Goal: Transaction & Acquisition: Purchase product/service

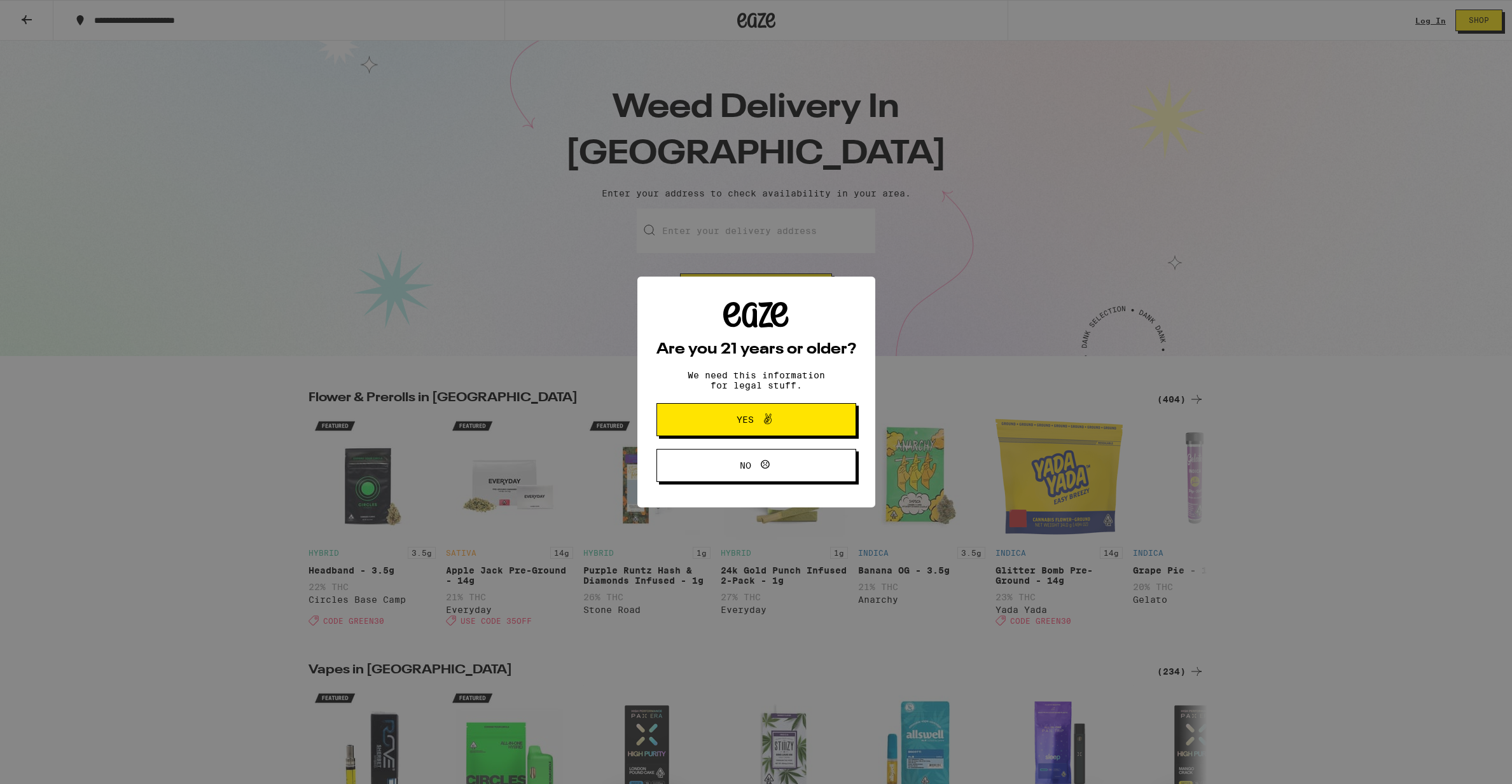
click at [775, 428] on span at bounding box center [768, 419] width 15 height 17
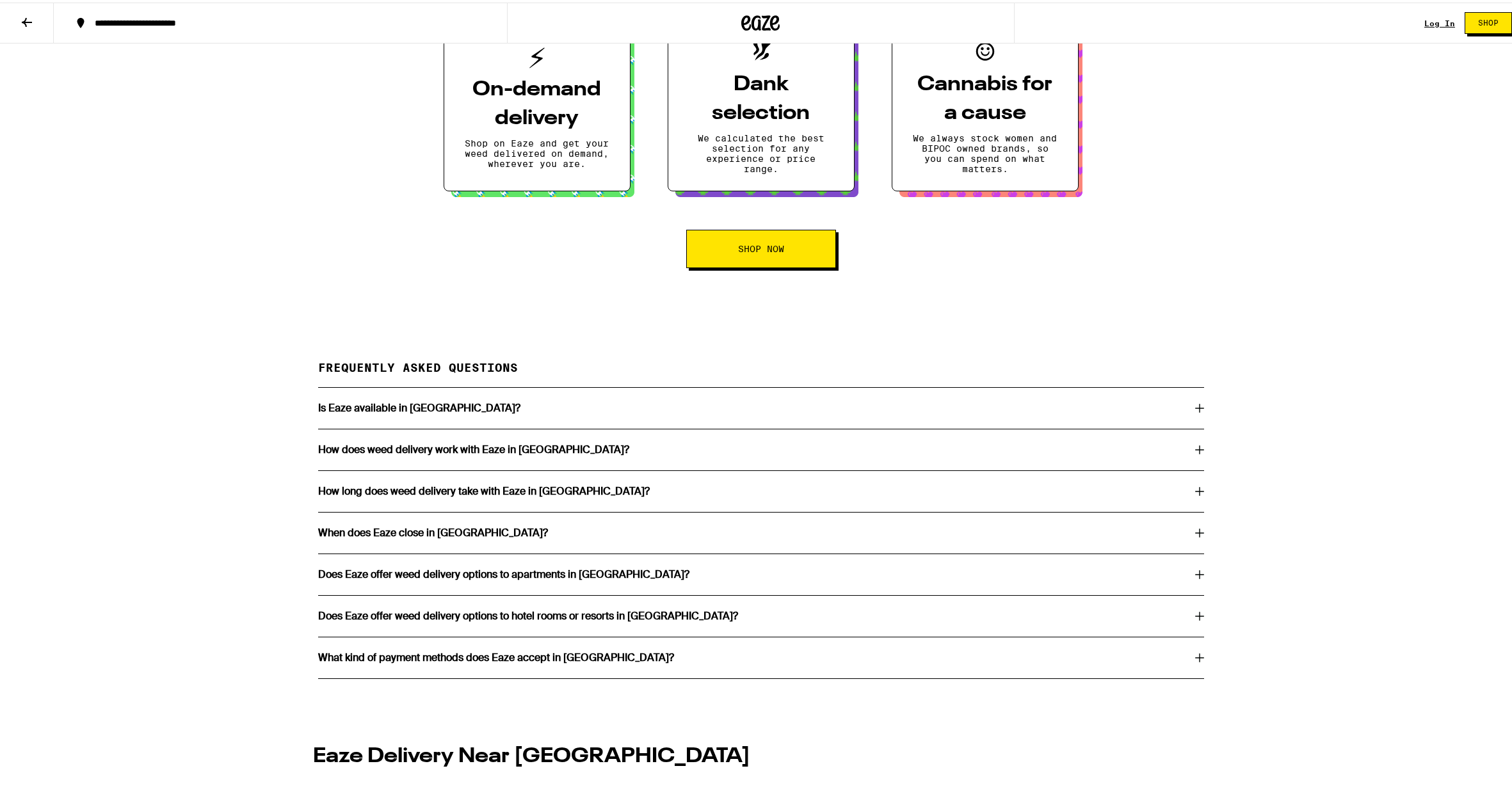
scroll to position [1986, 0]
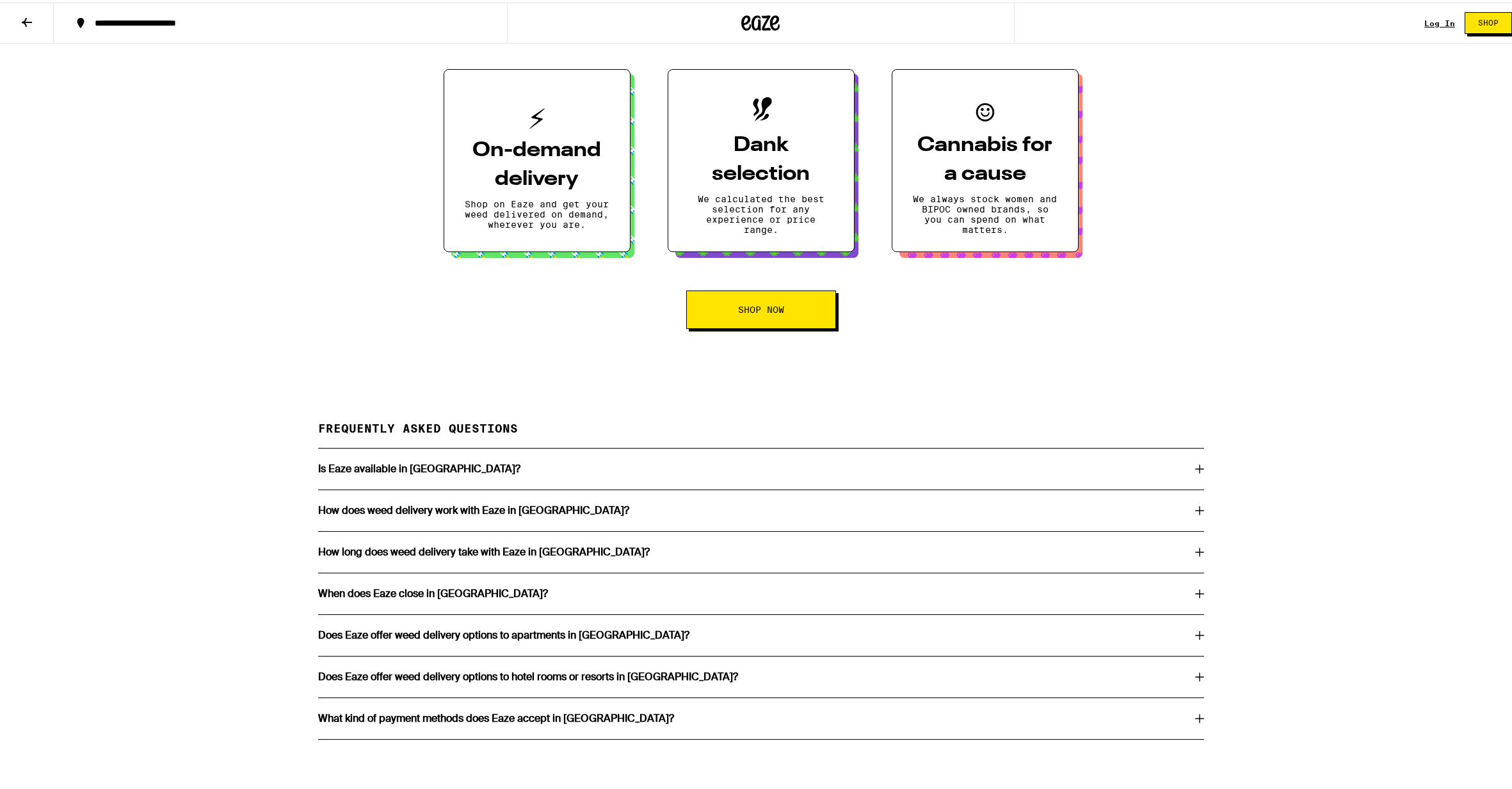
click at [748, 327] on button "Shop Now" at bounding box center [761, 307] width 150 height 39
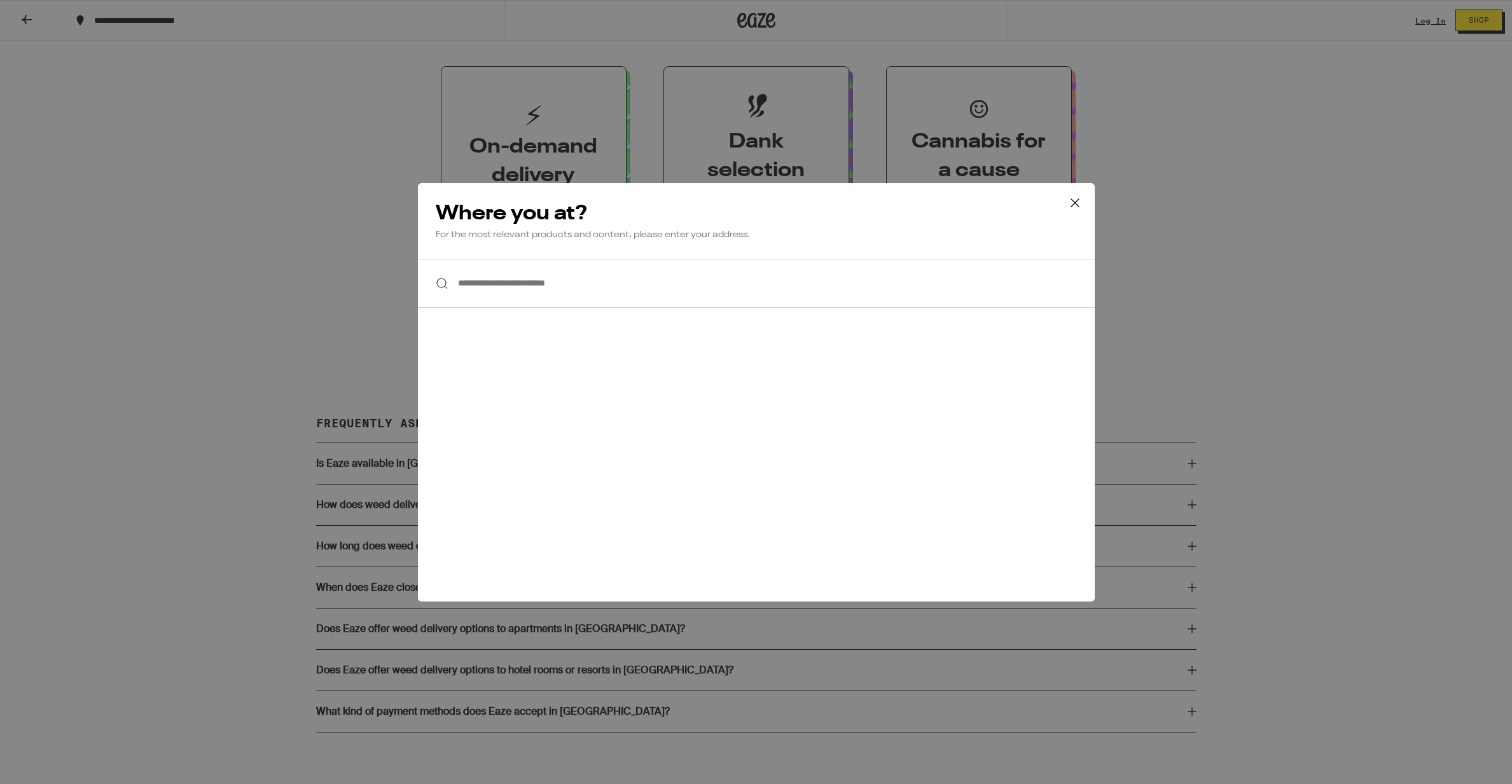
click at [582, 287] on input "**********" at bounding box center [756, 283] width 677 height 49
click at [317, 315] on div "**********" at bounding box center [756, 392] width 1512 height 784
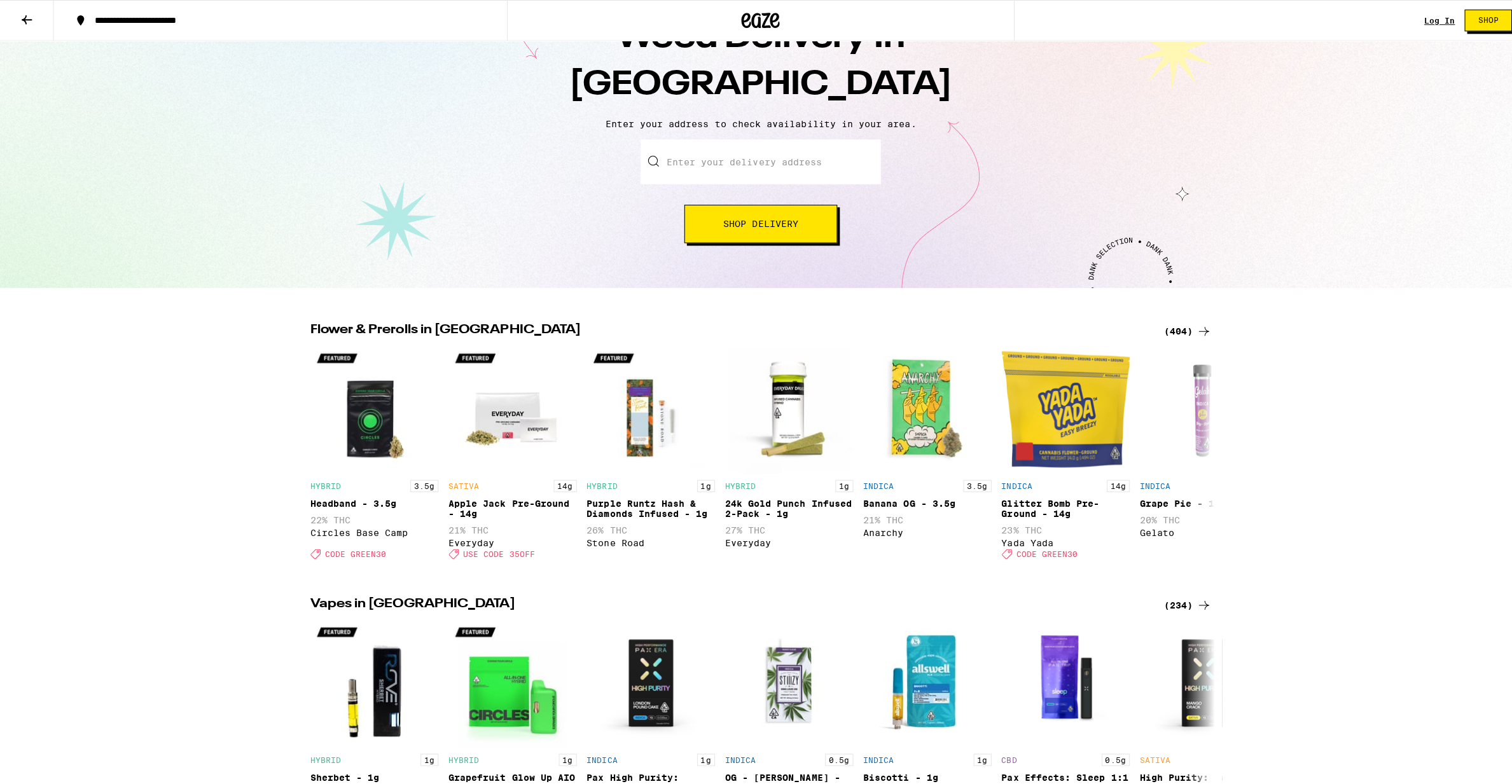
scroll to position [0, 0]
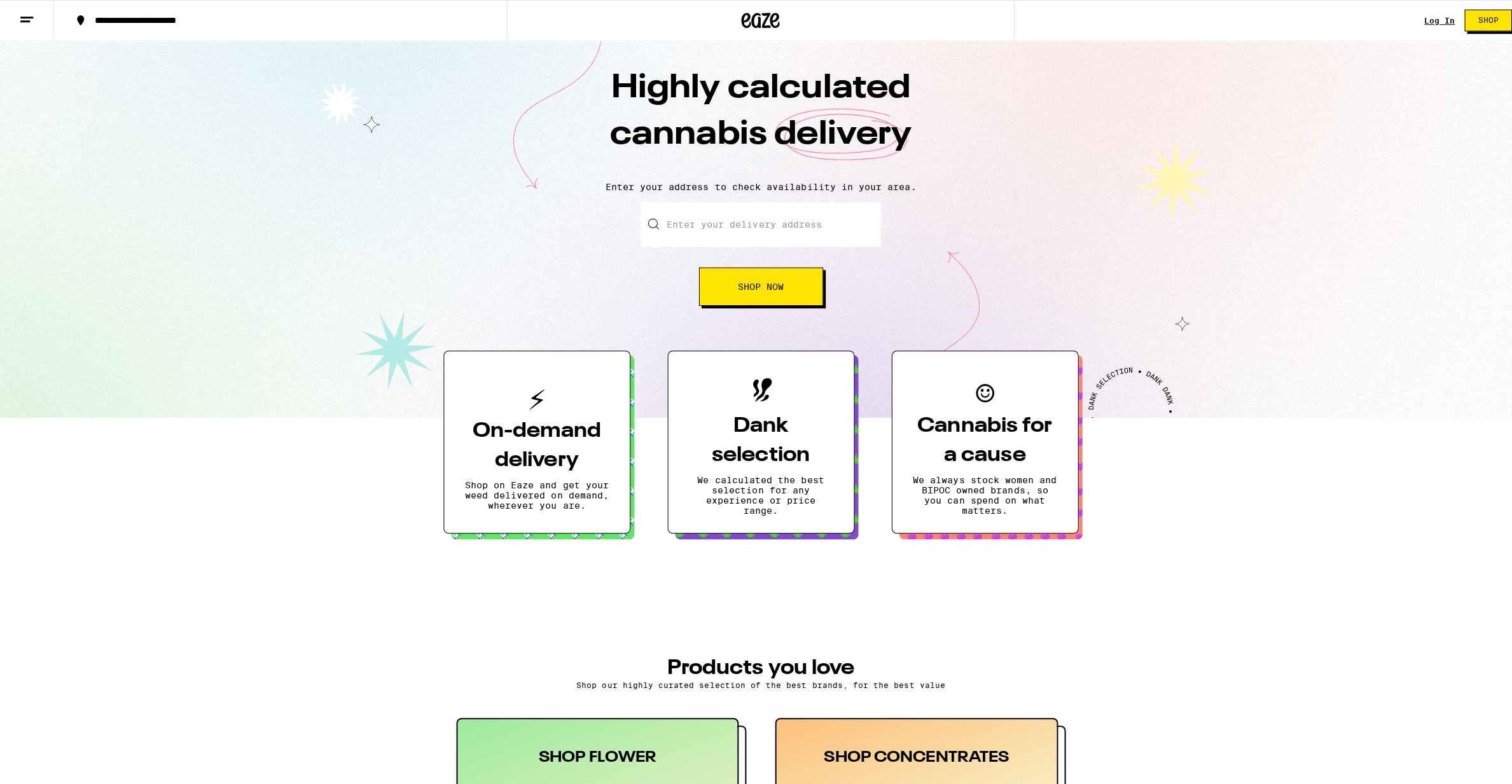
scroll to position [393, 0]
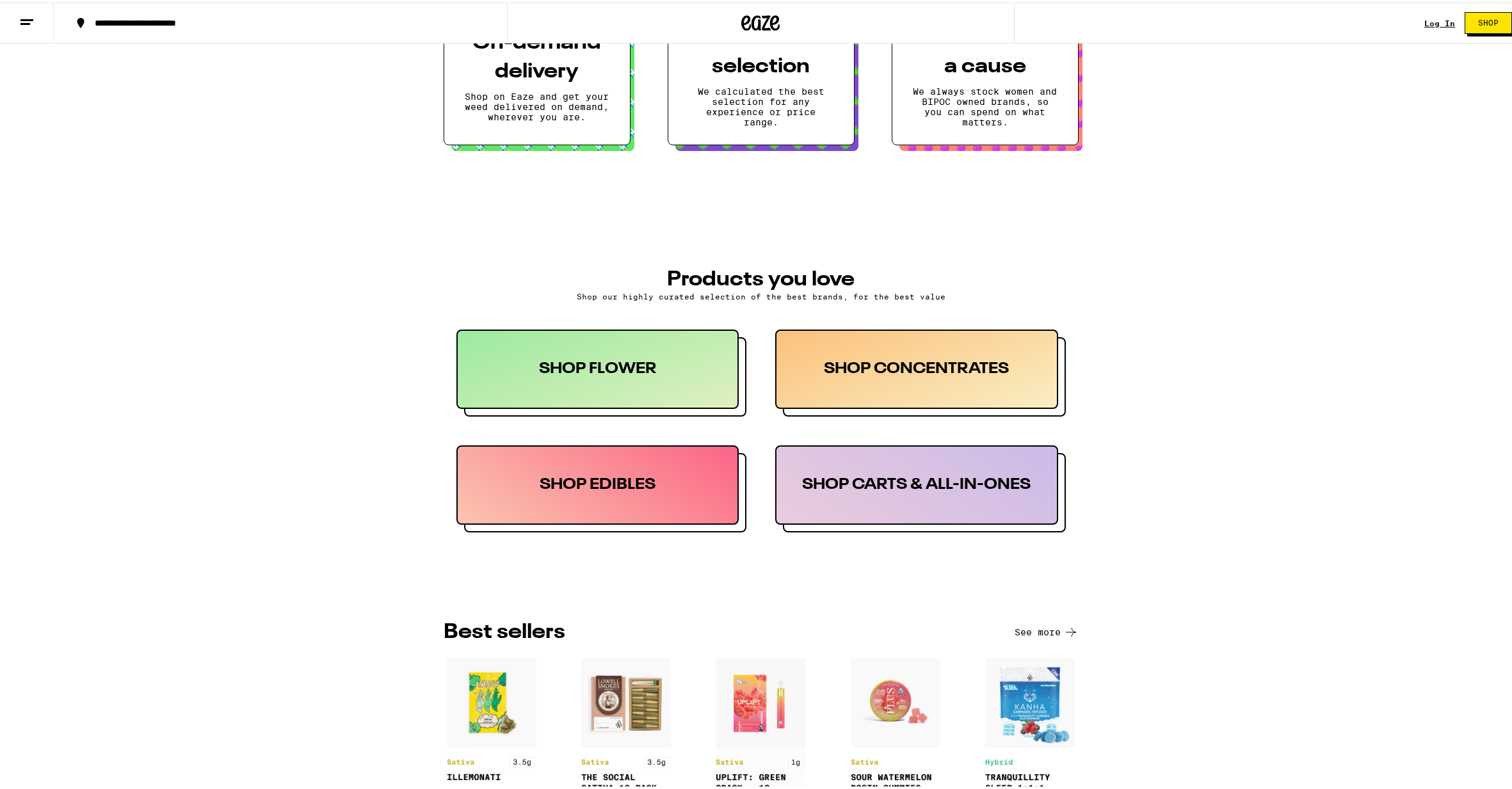
click at [842, 377] on div "SHOP CONCENTRATES" at bounding box center [917, 366] width 283 height 79
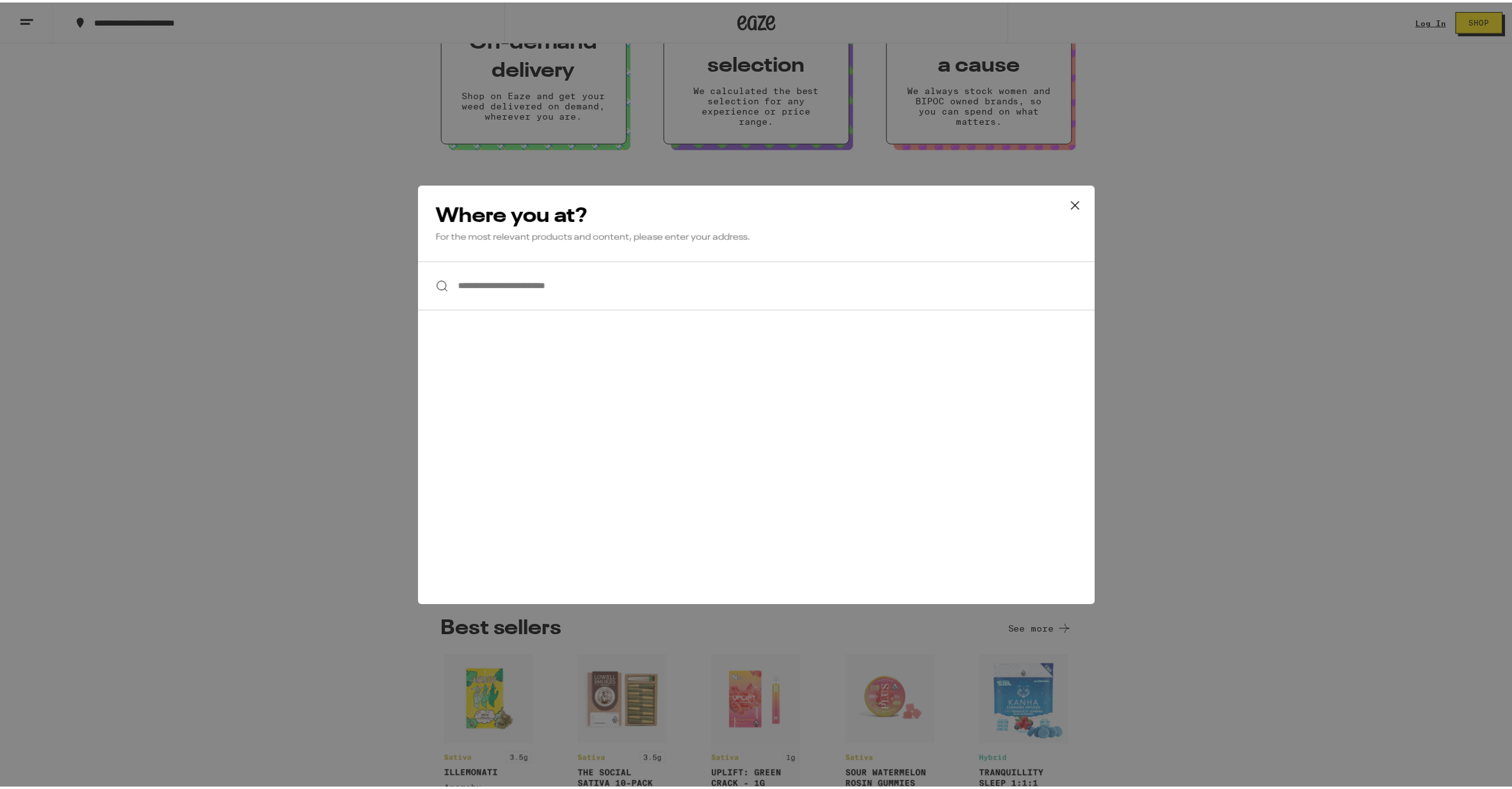
scroll to position [0, 0]
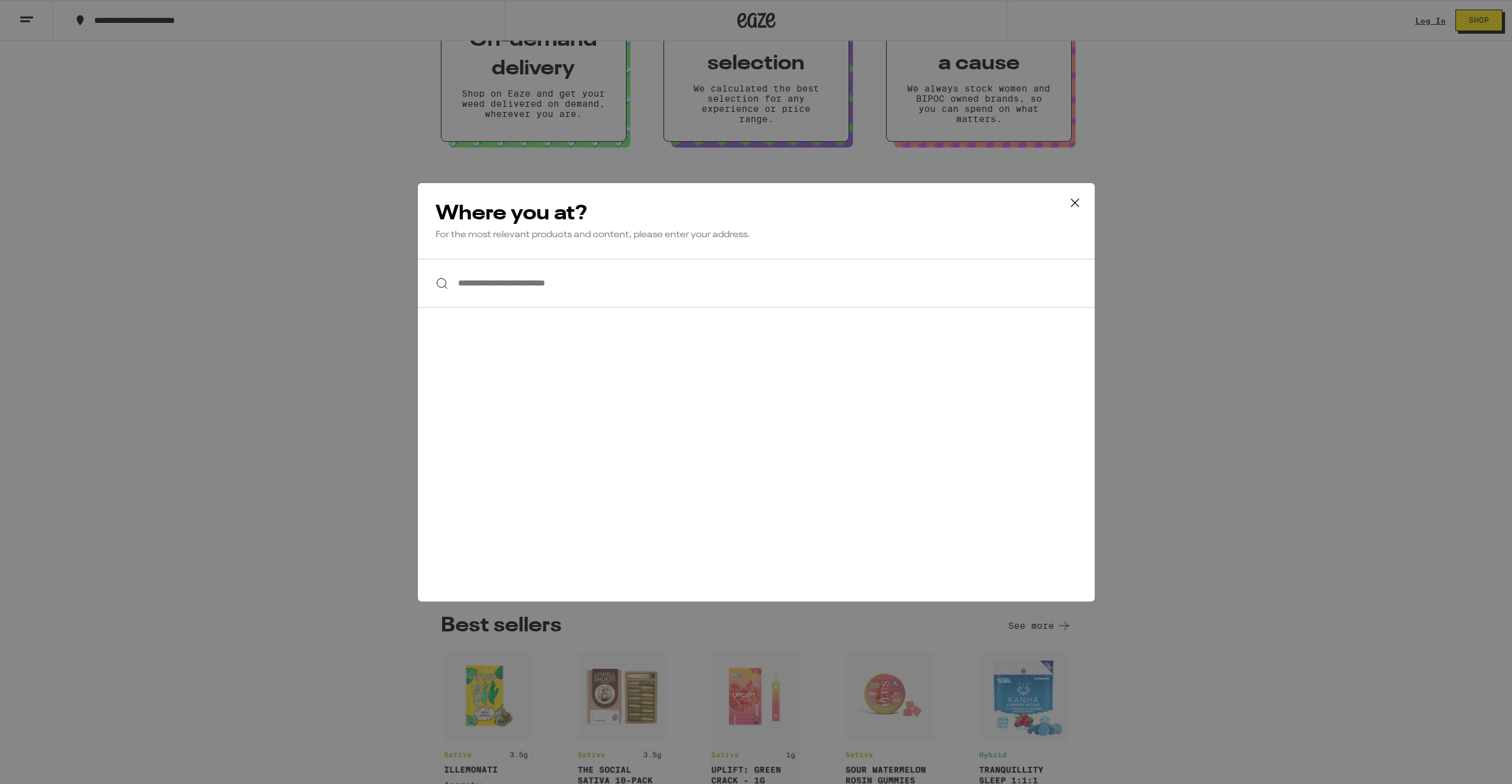
click at [1079, 201] on icon at bounding box center [1074, 202] width 19 height 19
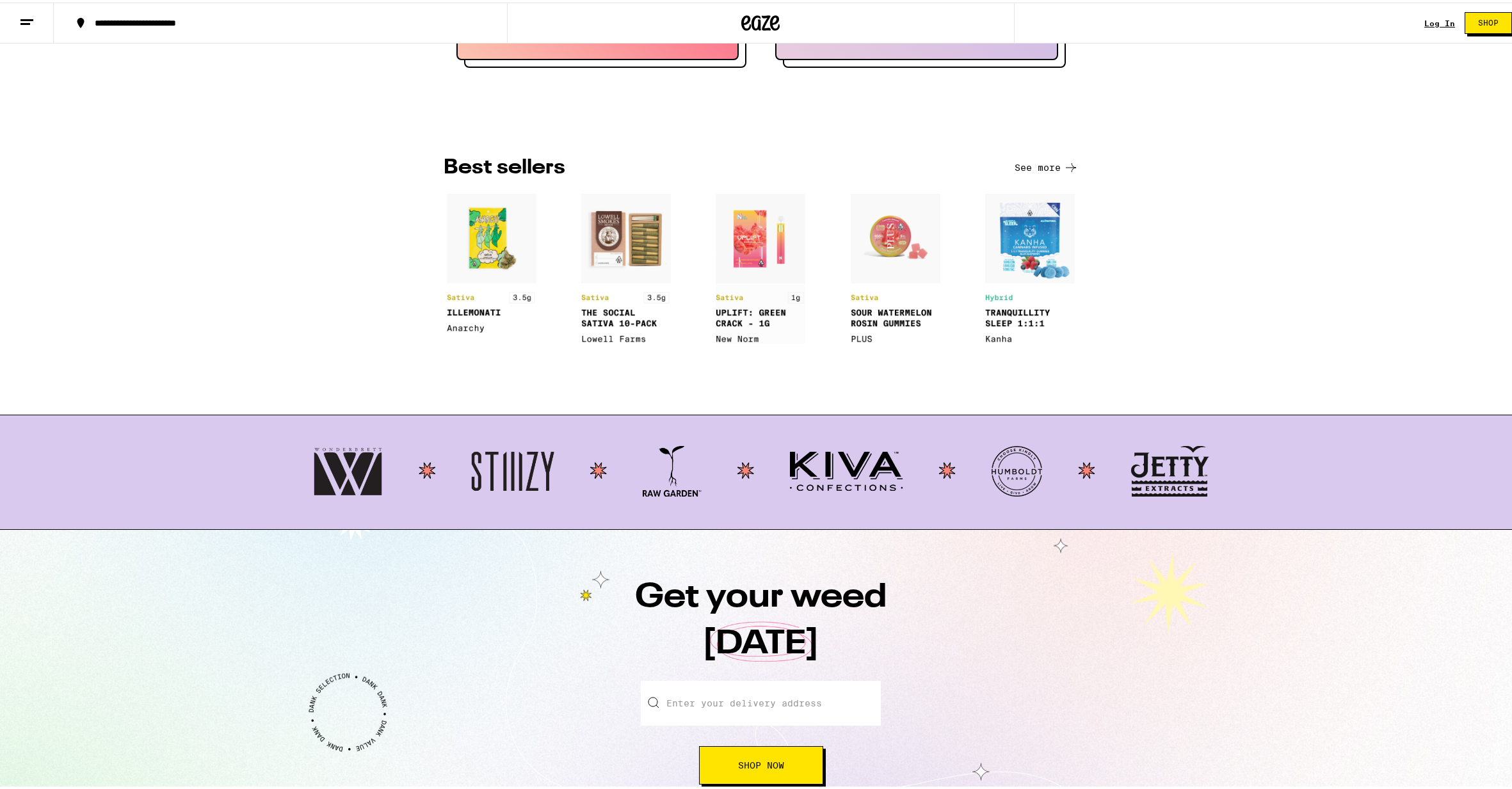
scroll to position [1005, 0]
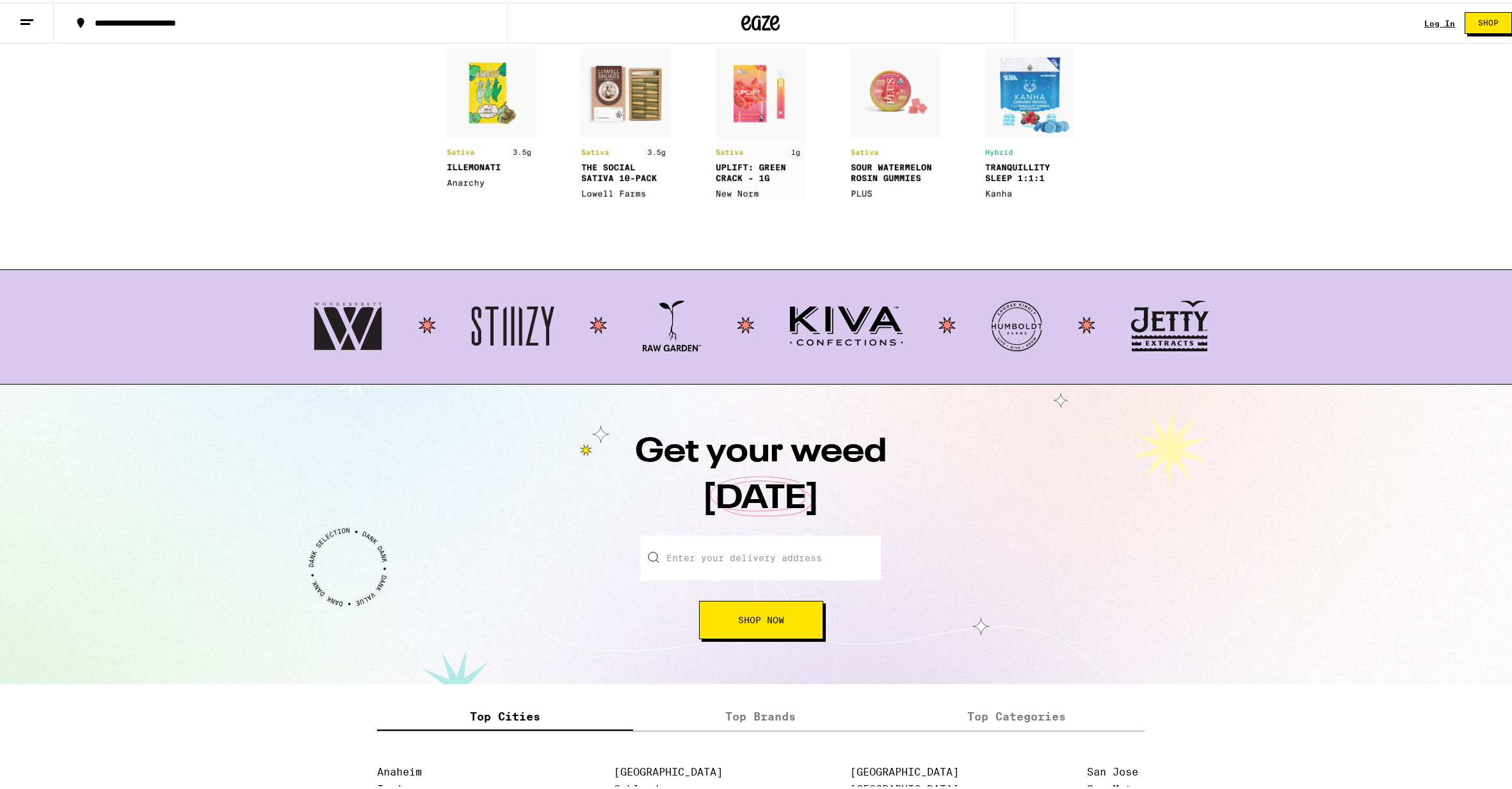
click at [747, 125] on img at bounding box center [761, 121] width 89 height 151
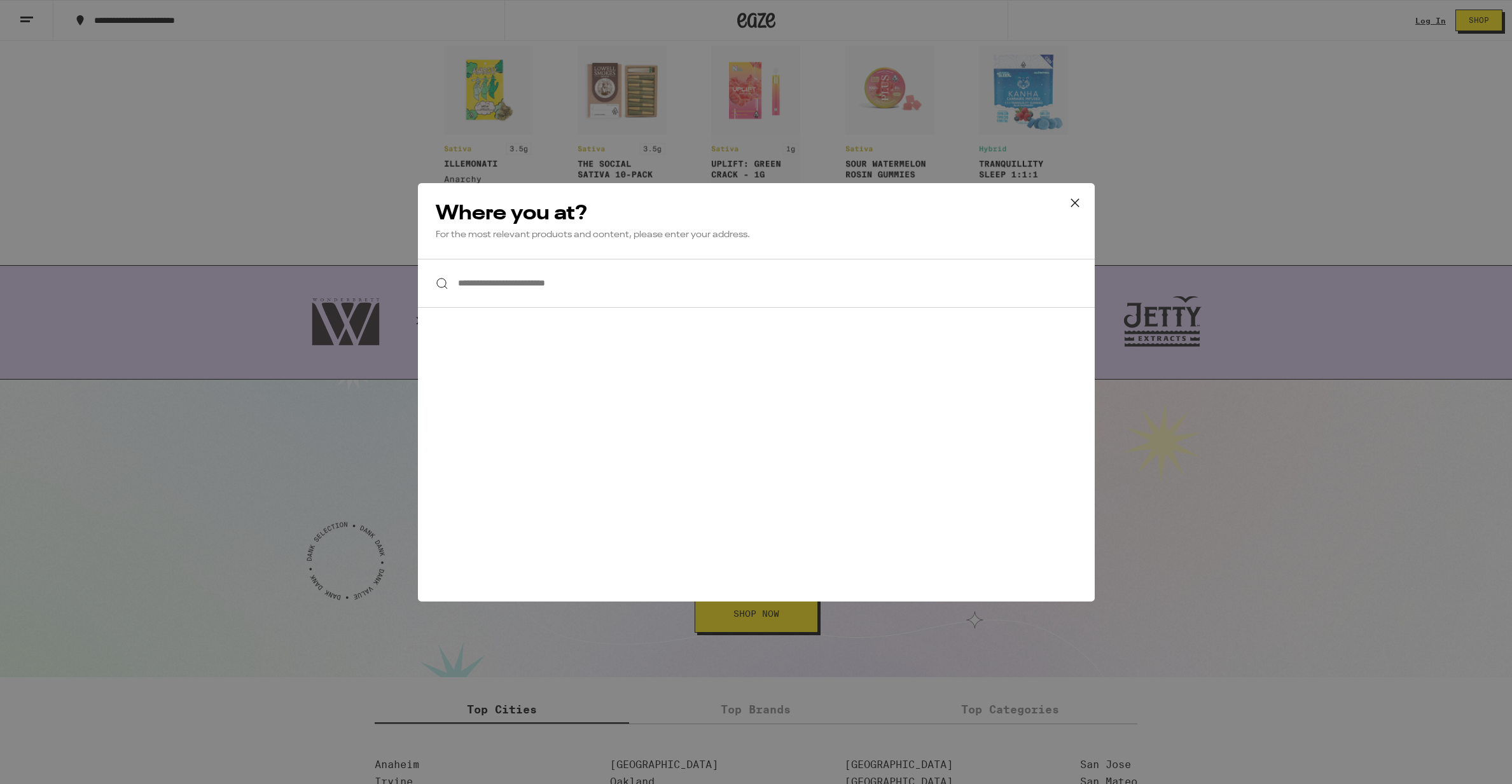
click at [1065, 205] on icon at bounding box center [1074, 202] width 19 height 19
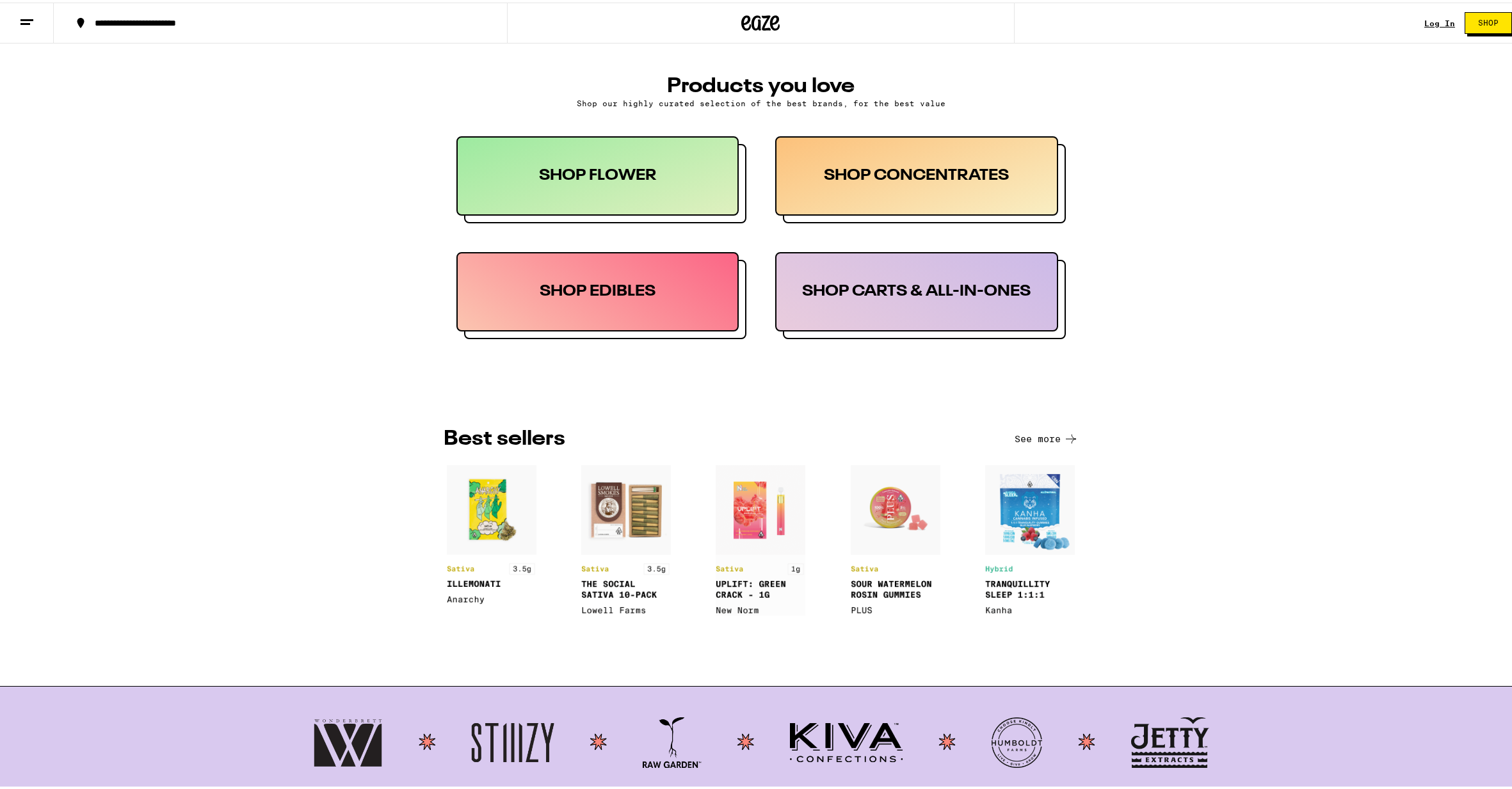
scroll to position [0, 0]
